Goal: Information Seeking & Learning: Learn about a topic

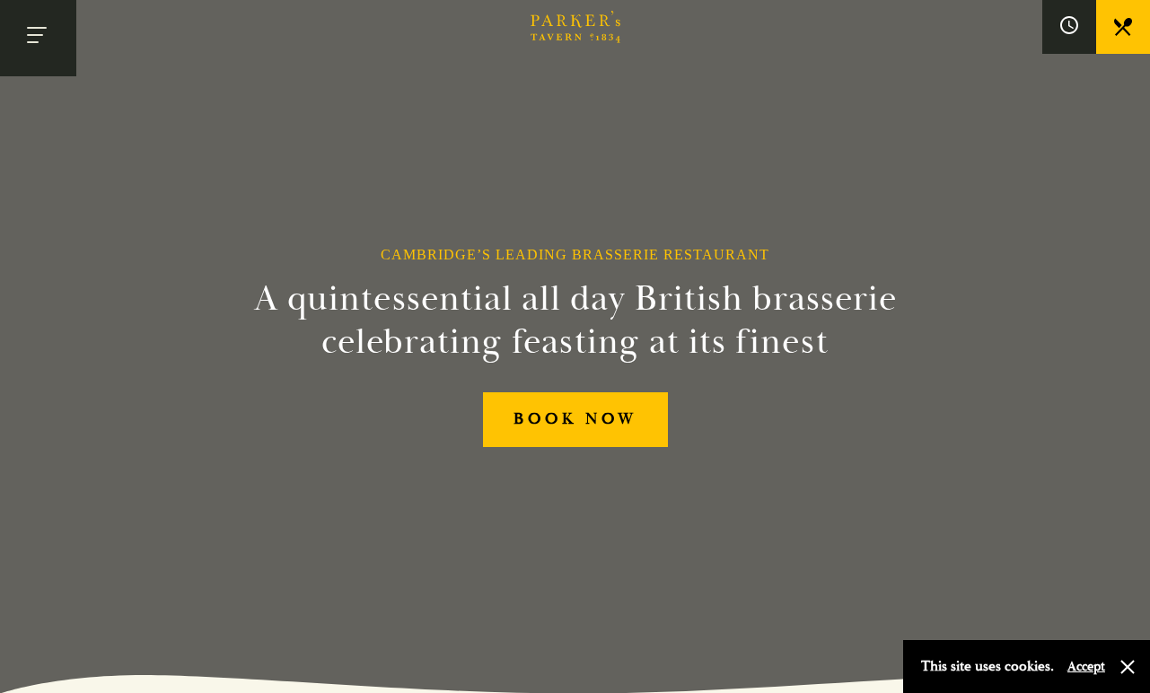
click at [33, 38] on button "Toggle navigation" at bounding box center [38, 38] width 76 height 76
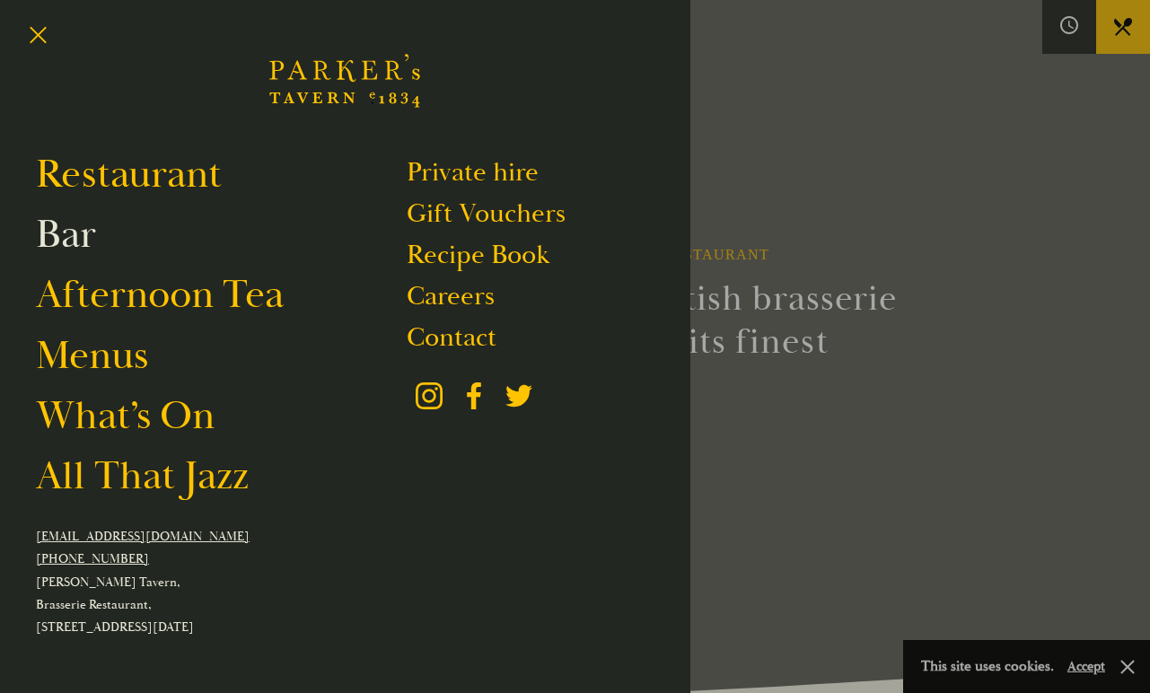
click at [79, 233] on link "Bar" at bounding box center [66, 234] width 60 height 50
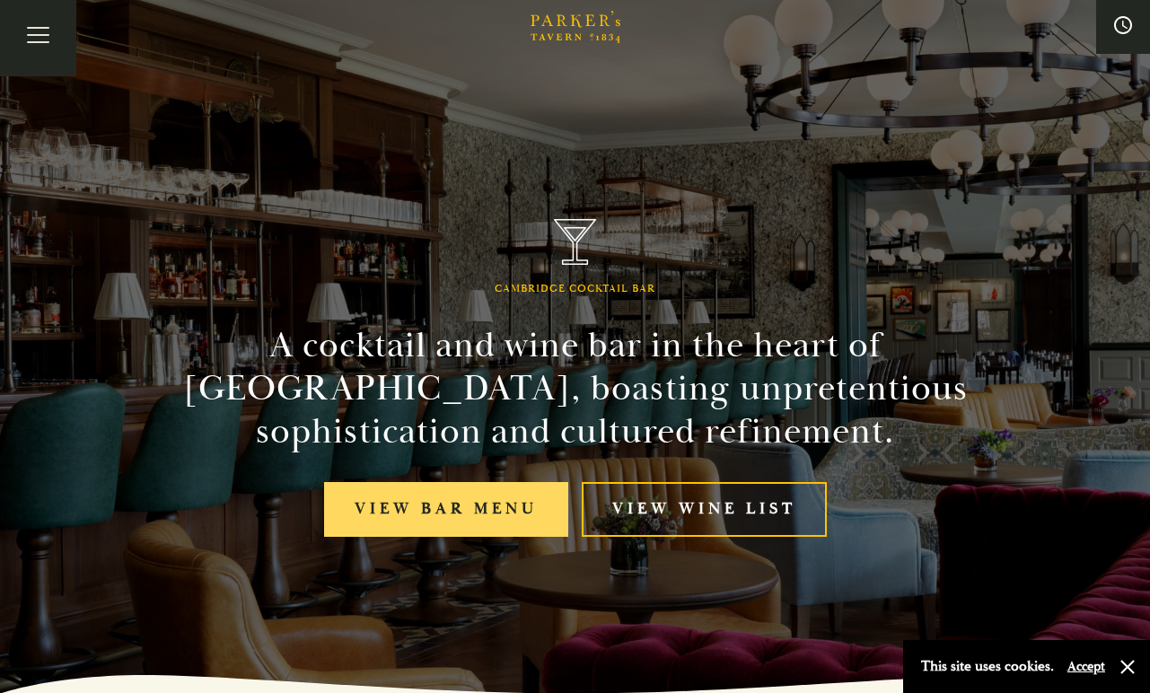
click at [537, 511] on link "View bar menu" at bounding box center [446, 509] width 244 height 55
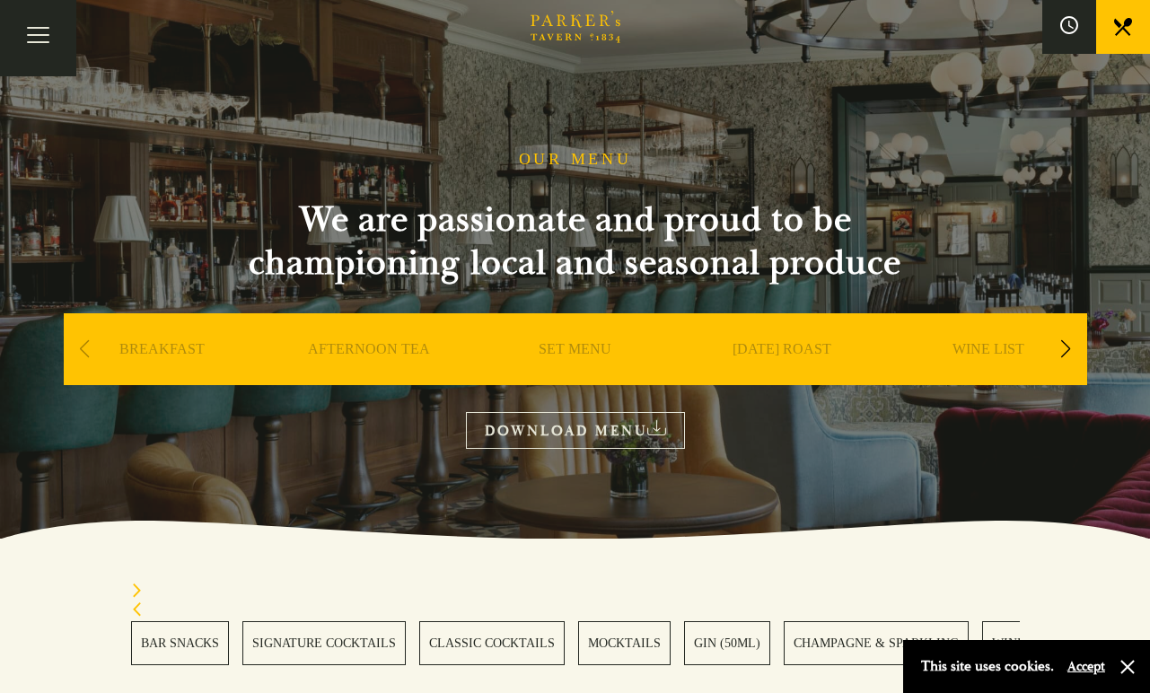
click at [1054, 354] on div "Next slide" at bounding box center [1066, 350] width 24 height 40
click at [1067, 356] on div "Next slide" at bounding box center [1066, 350] width 24 height 40
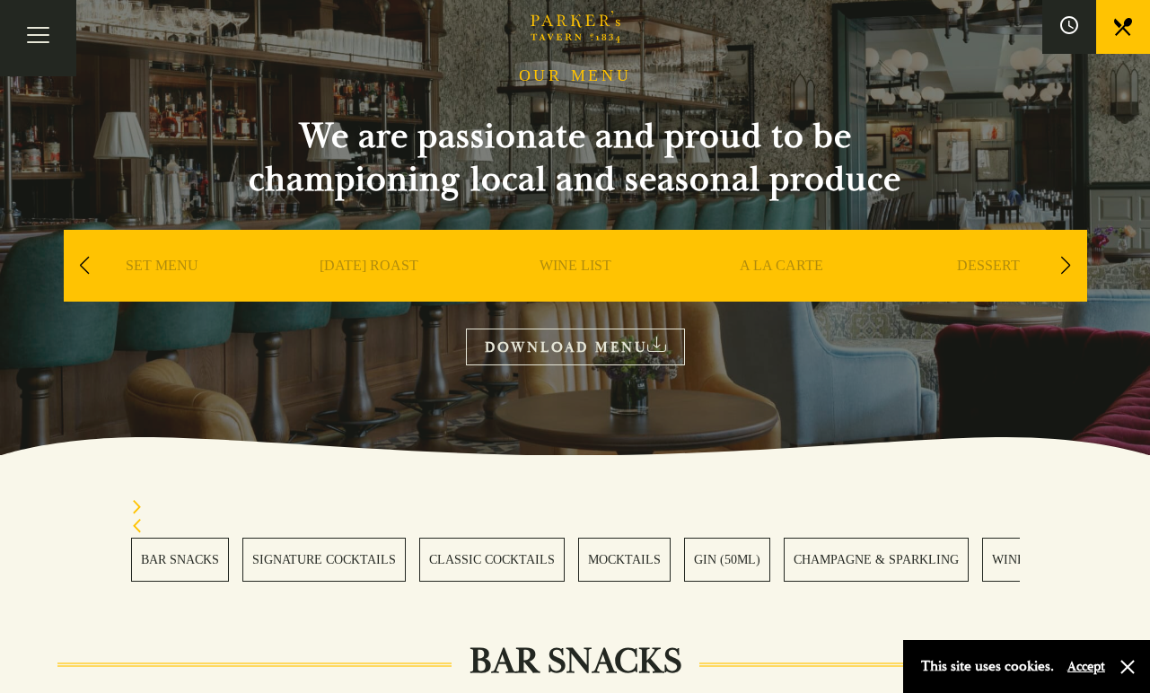
scroll to position [155, 0]
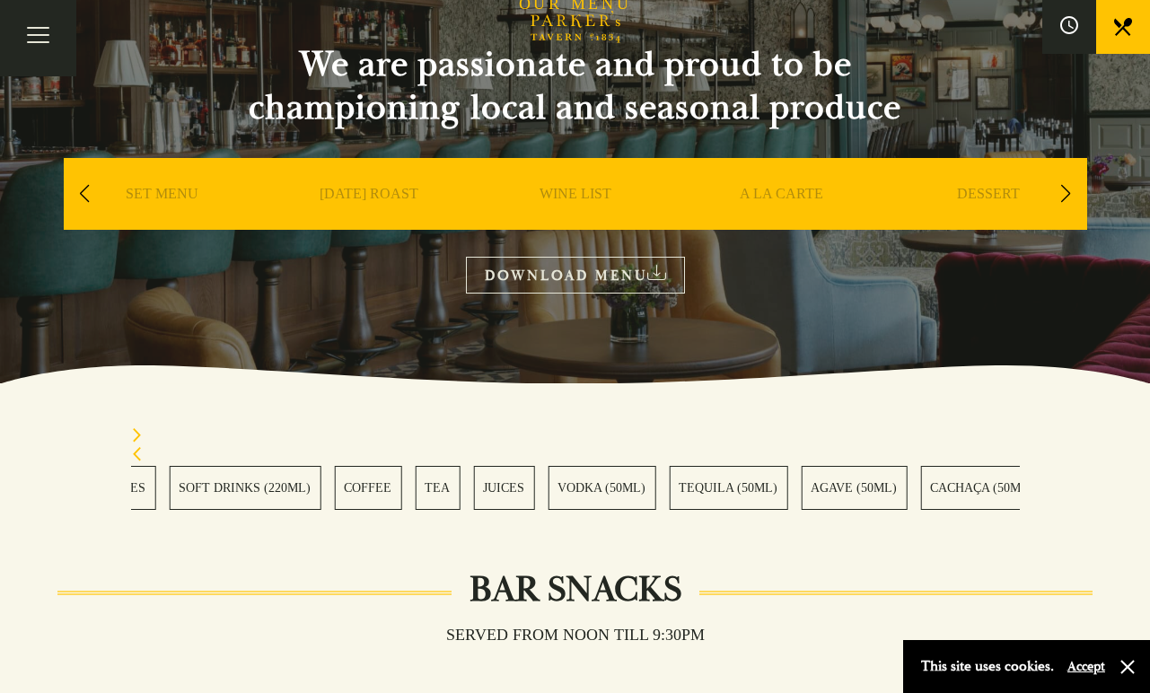
click at [68, 485] on section "BAR SNACKS SIGNATURE COCKTAILS CLASSIC COCKTAILS MOCKTAILS GIN (50ML) CHAMPAGNE…" at bounding box center [575, 468] width 1150 height 171
click at [518, 482] on link "TEQUILA (50ML)" at bounding box center [534, 488] width 119 height 44
click at [741, 479] on link "RUM (50ML)" at bounding box center [787, 488] width 92 height 44
drag, startPoint x: 767, startPoint y: 495, endPoint x: 511, endPoint y: 491, distance: 255.9
click at [590, 493] on div "BAR SNACKS SIGNATURE COCKTAILS CLASSIC COCKTAILS MOCKTAILS GIN (50ML) CHAMPAGNE…" at bounding box center [575, 488] width 889 height 44
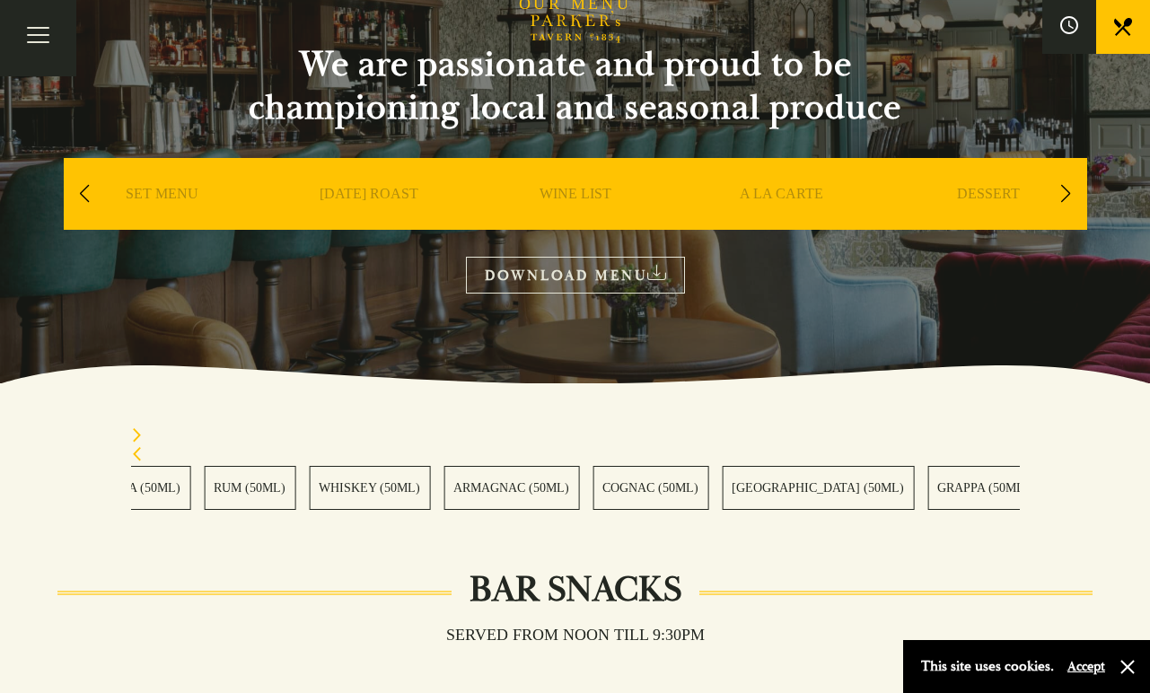
click at [444, 493] on link "ARMAGNAC (50ML)" at bounding box center [512, 488] width 136 height 44
click at [495, 499] on link "BAIJIU (50ML)" at bounding box center [546, 488] width 103 height 44
click at [461, 500] on link "PORT (70ML/750ML)" at bounding box center [529, 488] width 136 height 44
click at [851, 493] on link "SHERRY (70ML/750ML)" at bounding box center [884, 488] width 206 height 44
click at [728, 501] on div "BAR SNACKS SIGNATURE COCKTAILS CLASSIC COCKTAILS MOCKTAILS GIN (50ML) CHAMPAGNE…" at bounding box center [575, 488] width 889 height 44
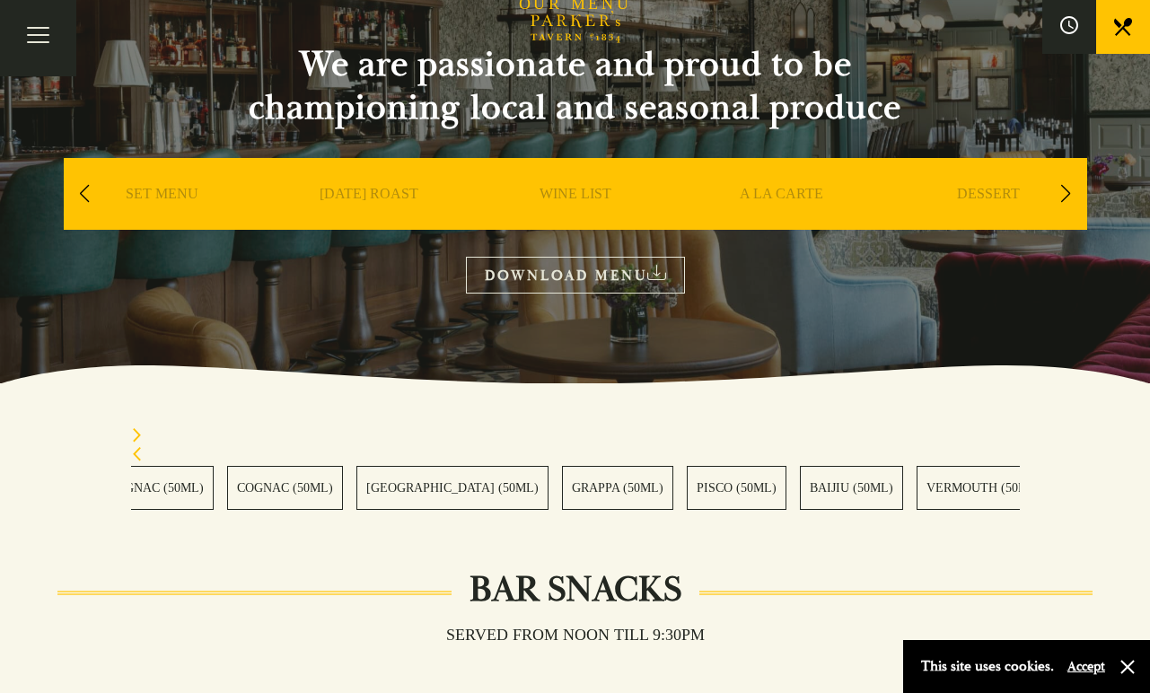
click at [646, 466] on link "GRAPPA (50ML)" at bounding box center [617, 488] width 111 height 44
click at [775, 475] on link "COGNAC (50ML)" at bounding box center [725, 488] width 116 height 44
click at [532, 496] on link "RUM (50ML)" at bounding box center [486, 488] width 92 height 44
click at [448, 428] on div "Next slide" at bounding box center [575, 437] width 889 height 19
click at [473, 504] on link "AGAVE (50ML)" at bounding box center [420, 488] width 106 height 44
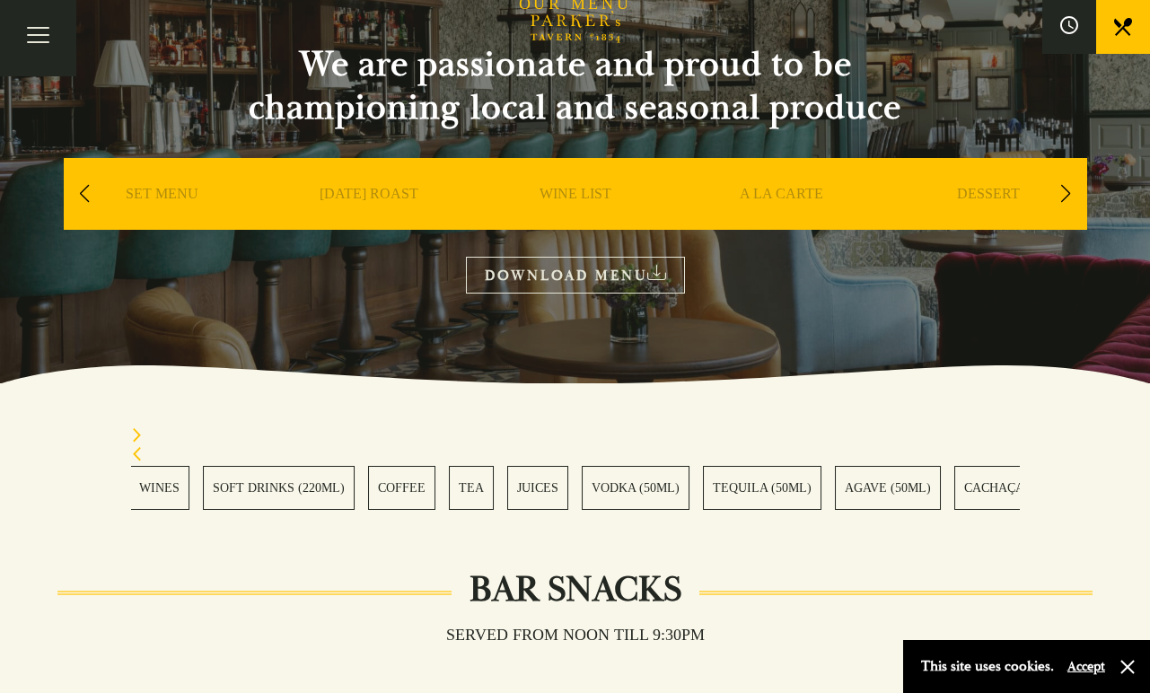
click at [568, 490] on link "JUICES" at bounding box center [537, 488] width 61 height 44
click at [132, 451] on icon "Previous slide" at bounding box center [137, 454] width 13 height 14
click at [133, 451] on icon "Previous slide" at bounding box center [137, 454] width 13 height 14
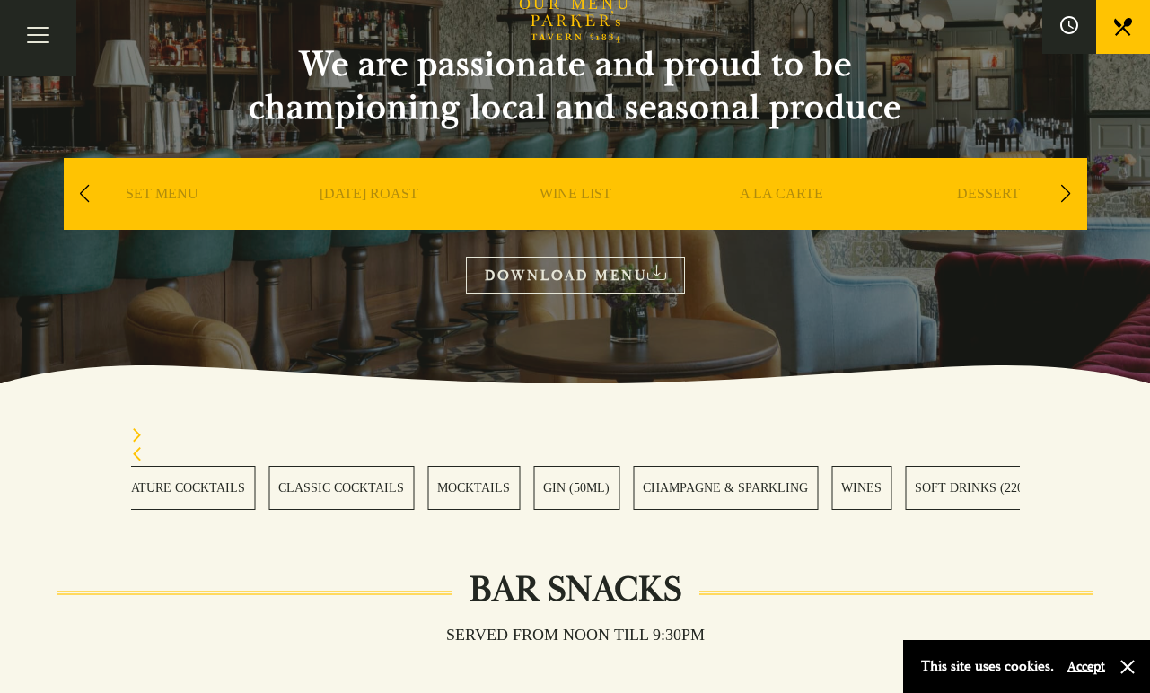
click at [133, 451] on icon "Previous slide" at bounding box center [137, 454] width 13 height 14
click at [729, 497] on link "GIN (50ML)" at bounding box center [727, 488] width 86 height 44
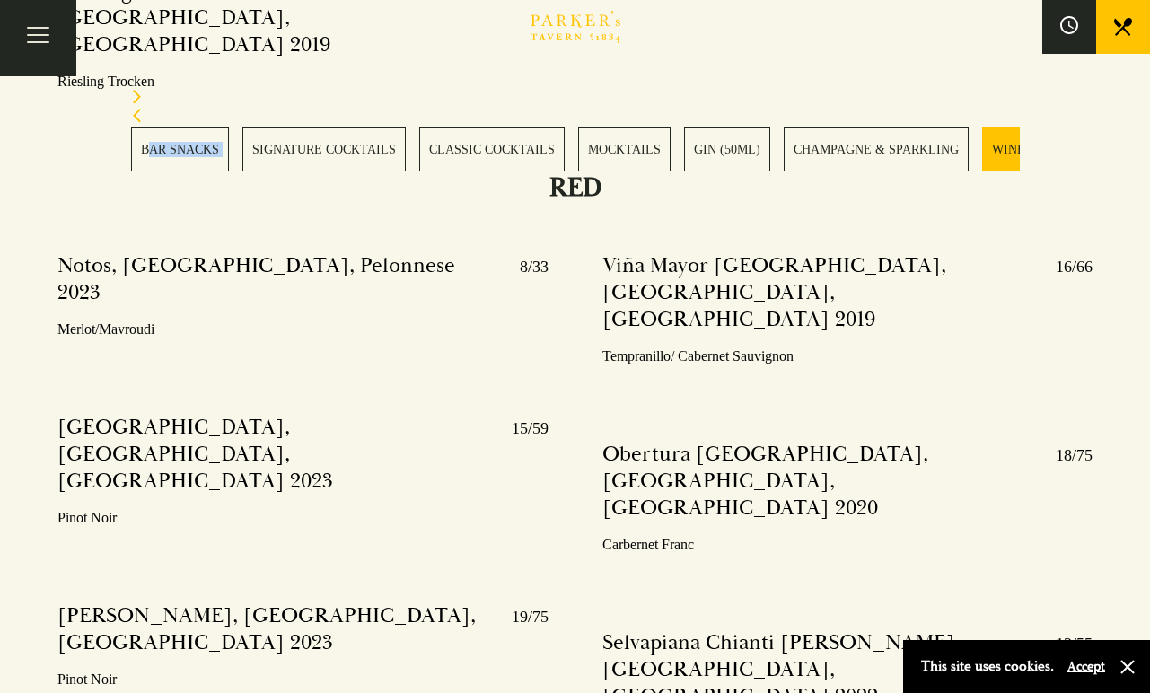
scroll to position [6084, 0]
